Goal: Task Accomplishment & Management: Complete application form

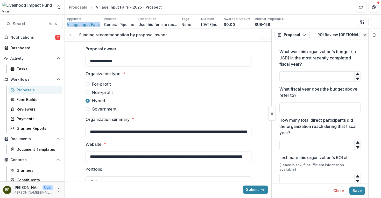
scroll to position [672, 0]
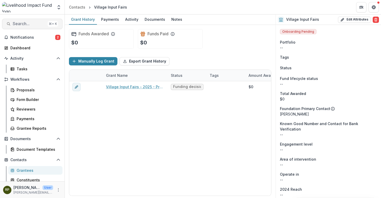
click at [19, 23] on span "Search..." at bounding box center [29, 23] width 33 height 5
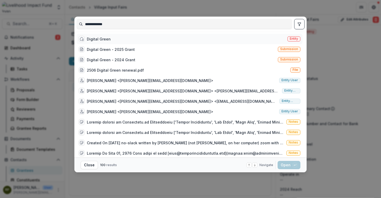
type input "**********"
click at [195, 40] on div "Digital Green Entity" at bounding box center [189, 39] width 226 height 10
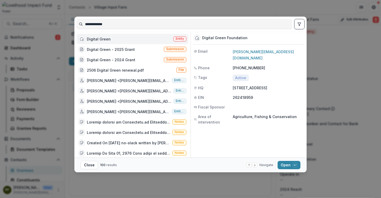
click at [161, 40] on div "Digital Green Entity" at bounding box center [132, 39] width 112 height 10
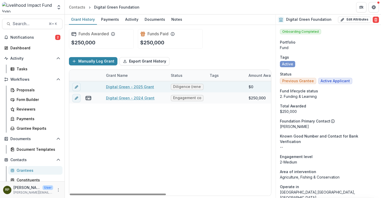
click at [149, 88] on link "Digital Green - 2025 Grant" at bounding box center [130, 86] width 48 height 5
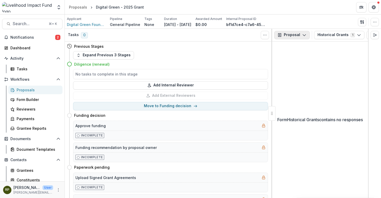
click at [302, 35] on icon "button" at bounding box center [304, 35] width 4 height 4
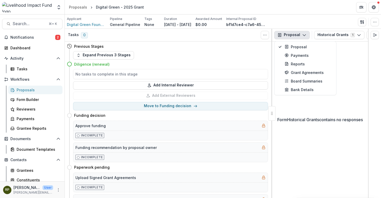
click at [280, 36] on icon "button" at bounding box center [279, 34] width 3 height 3
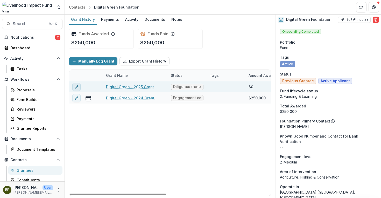
click at [79, 86] on button "edit" at bounding box center [76, 87] width 8 height 8
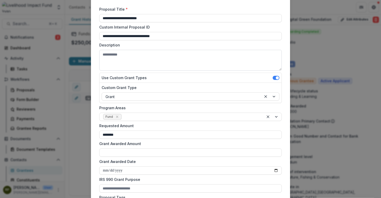
scroll to position [11, 0]
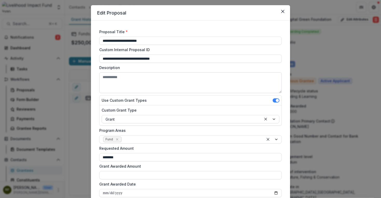
click at [159, 84] on textarea "Description" at bounding box center [190, 82] width 182 height 21
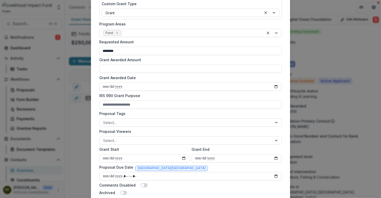
scroll to position [193, 0]
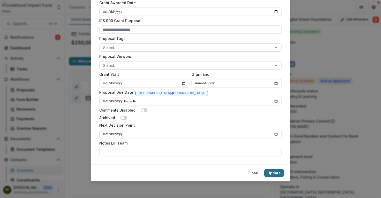
type textarea "**********"
click at [272, 172] on button "Update" at bounding box center [273, 173] width 19 height 8
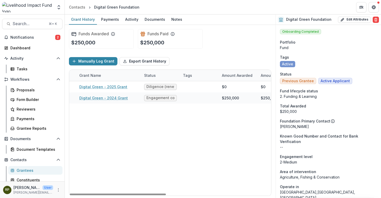
scroll to position [0, 0]
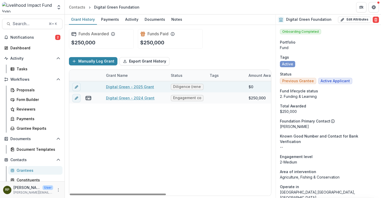
click at [184, 87] on span "Diligence (renewal)" at bounding box center [187, 86] width 28 height 4
click at [72, 84] on div at bounding box center [75, 86] width 13 height 11
click at [79, 86] on button "edit" at bounding box center [76, 87] width 8 height 8
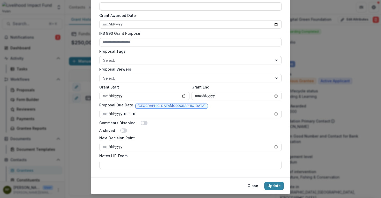
scroll to position [192, 0]
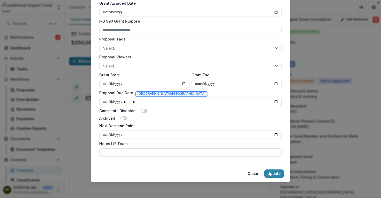
click at [66, 130] on div "**********" at bounding box center [190, 99] width 381 height 198
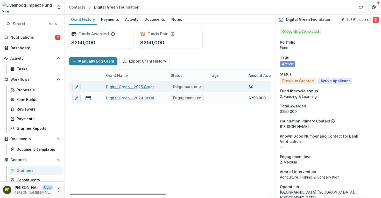
click at [130, 84] on link "Digital Green - 2025 Grant" at bounding box center [130, 86] width 48 height 5
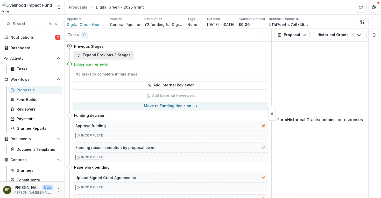
click at [115, 55] on button "Expand Previous 3 Stages" at bounding box center [103, 55] width 61 height 8
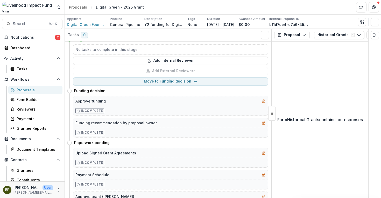
scroll to position [57, 0]
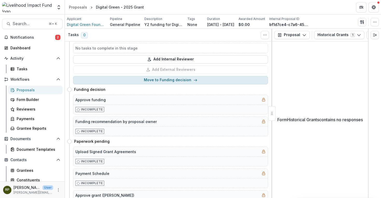
click at [137, 80] on button "Move to Funding decision" at bounding box center [170, 80] width 195 height 8
select select "**********"
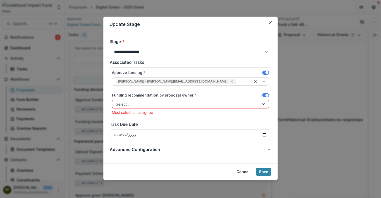
click at [164, 103] on div at bounding box center [186, 104] width 140 height 6
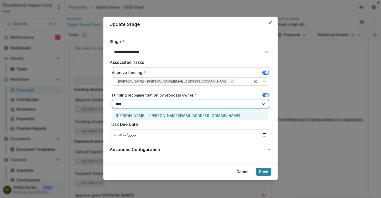
type input "*****"
click at [164, 116] on div "Rachel Proefke - rachel@lifund.org" at bounding box center [190, 115] width 154 height 8
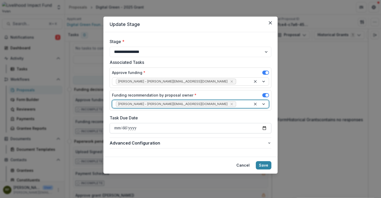
click at [264, 128] on input "Task Due Date" at bounding box center [191, 128] width 162 height 10
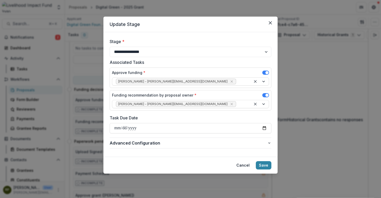
type input "**********"
click at [266, 166] on button "Save" at bounding box center [264, 165] width 16 height 8
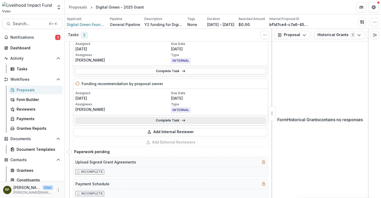
scroll to position [79, 0]
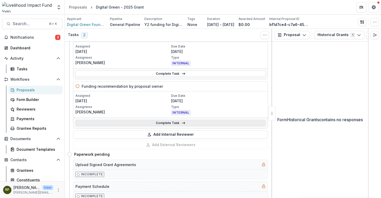
click at [195, 124] on link "Complete Task" at bounding box center [170, 123] width 190 height 6
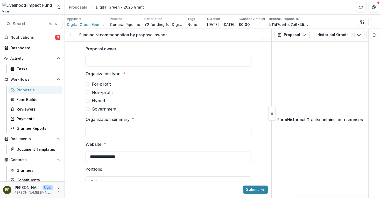
click at [185, 64] on input "Proposal owner" at bounding box center [169, 61] width 166 height 10
type input "*"
type input "**********"
click at [87, 92] on span at bounding box center [88, 92] width 4 height 4
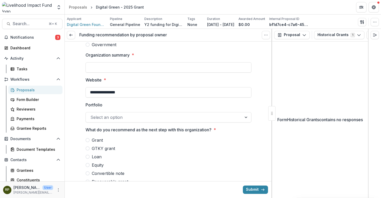
scroll to position [69, 0]
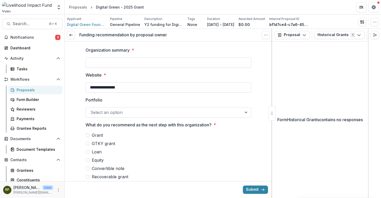
click at [160, 109] on div at bounding box center [163, 112] width 147 height 7
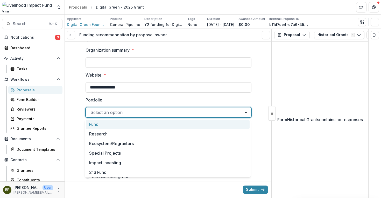
click at [140, 123] on div "Fund" at bounding box center [168, 124] width 164 height 10
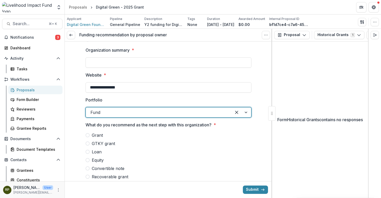
click at [88, 135] on span at bounding box center [88, 135] width 4 height 4
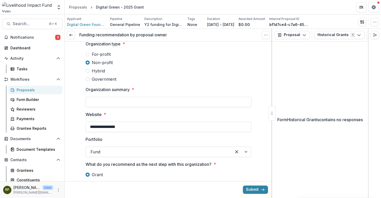
scroll to position [29, 0]
click at [138, 105] on input "Organization summary *" at bounding box center [169, 102] width 166 height 10
type input "*"
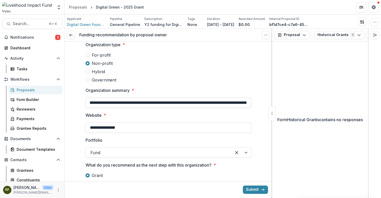
scroll to position [0, 47]
type input "**********"
click at [188, 117] on label "Website *" at bounding box center [167, 115] width 163 height 6
click at [188, 122] on input "**********" at bounding box center [169, 127] width 166 height 10
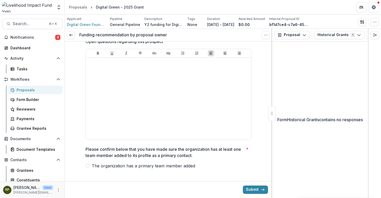
scroll to position [664, 0]
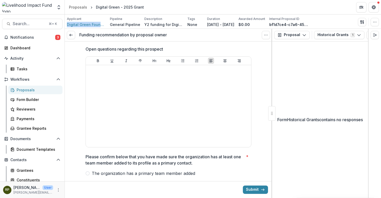
drag, startPoint x: 93, startPoint y: 24, endPoint x: 146, endPoint y: 10, distance: 55.1
click at [0, 0] on div "**********" at bounding box center [190, 99] width 381 height 198
click at [87, 171] on span at bounding box center [88, 173] width 4 height 4
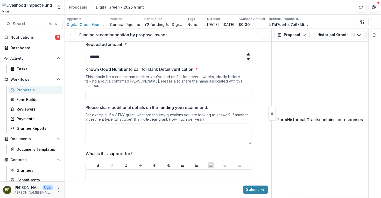
scroll to position [213, 0]
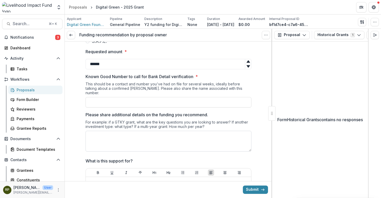
click at [141, 133] on textarea "Please share additional details on the funding you recommend." at bounding box center [169, 141] width 166 height 21
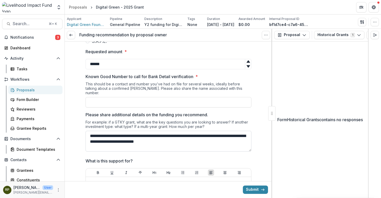
click at [148, 138] on textarea "**********" at bounding box center [169, 141] width 166 height 21
click at [174, 136] on textarea "**********" at bounding box center [169, 141] width 166 height 21
type textarea "**********"
click at [212, 98] on input "Known Good Number to call for Bank Detail verification *" at bounding box center [169, 102] width 166 height 10
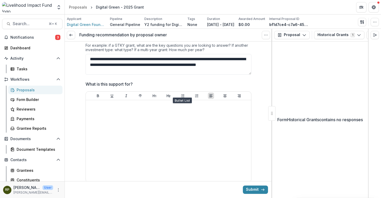
scroll to position [293, 0]
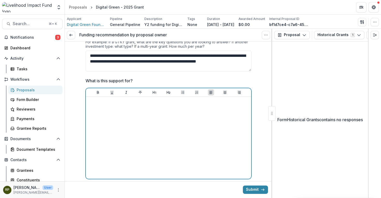
click at [185, 104] on div at bounding box center [168, 138] width 161 height 78
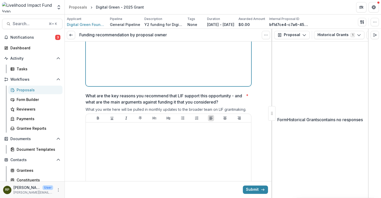
scroll to position [386, 0]
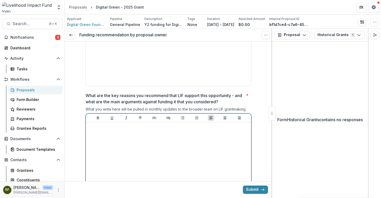
click at [195, 156] on div at bounding box center [168, 163] width 161 height 78
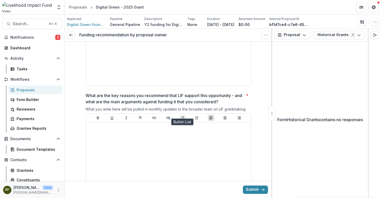
click at [184, 116] on icon "Bullet List" at bounding box center [183, 118] width 4 height 4
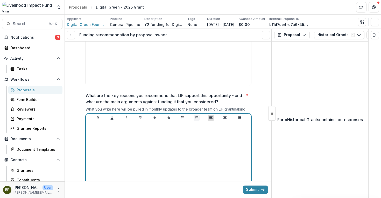
click at [196, 116] on icon "Ordered List" at bounding box center [196, 117] width 3 height 3
click at [184, 115] on button "Bullet List" at bounding box center [183, 118] width 6 height 6
click at [111, 130] on p at bounding box center [168, 133] width 161 height 6
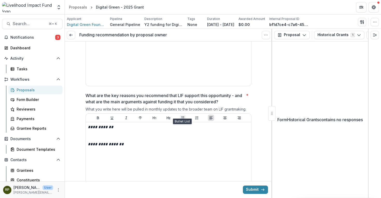
click at [181, 116] on icon "Bullet List" at bounding box center [183, 118] width 4 height 4
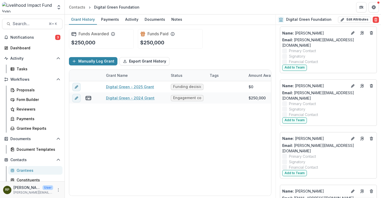
scroll to position [406, 0]
